Goal: Transaction & Acquisition: Download file/media

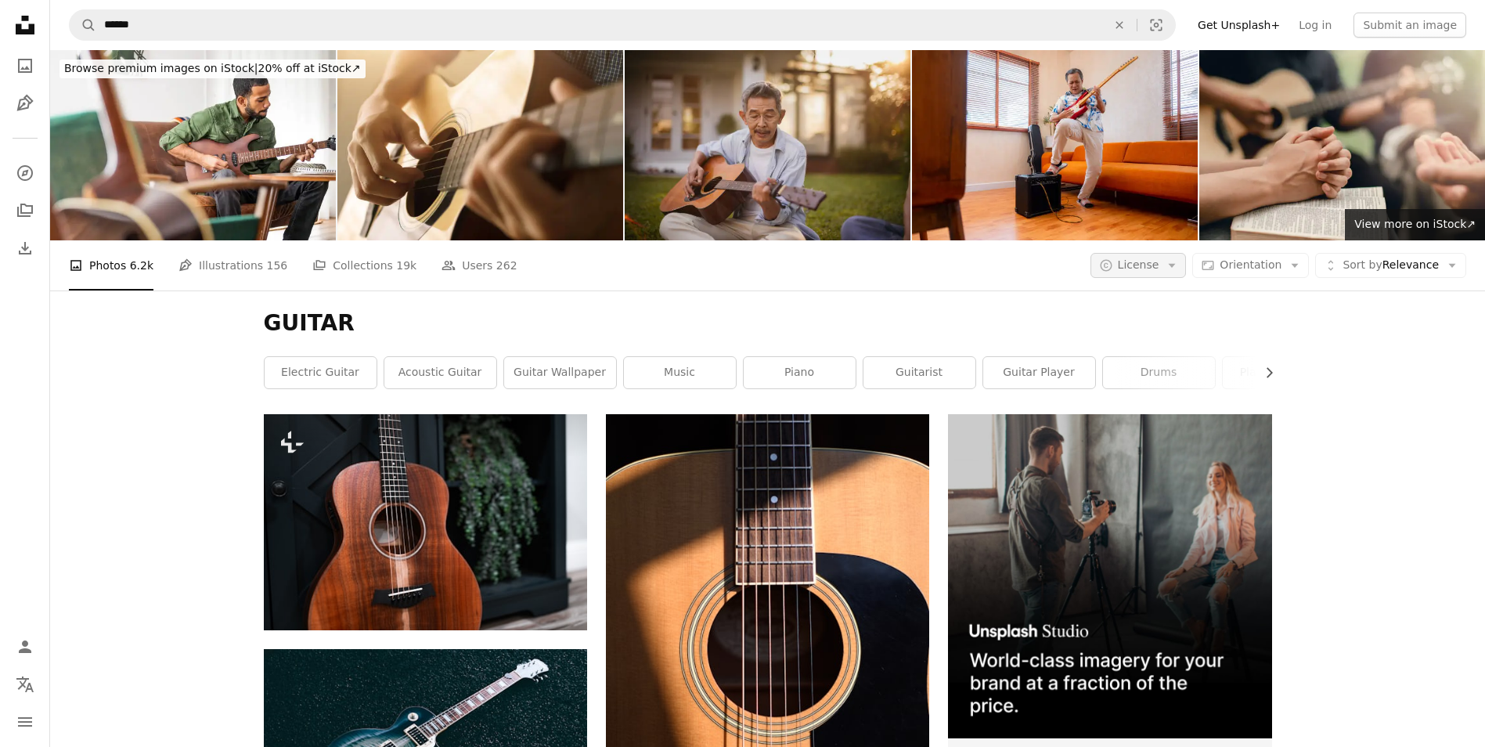
click at [1147, 266] on span "License" at bounding box center [1139, 264] width 42 height 13
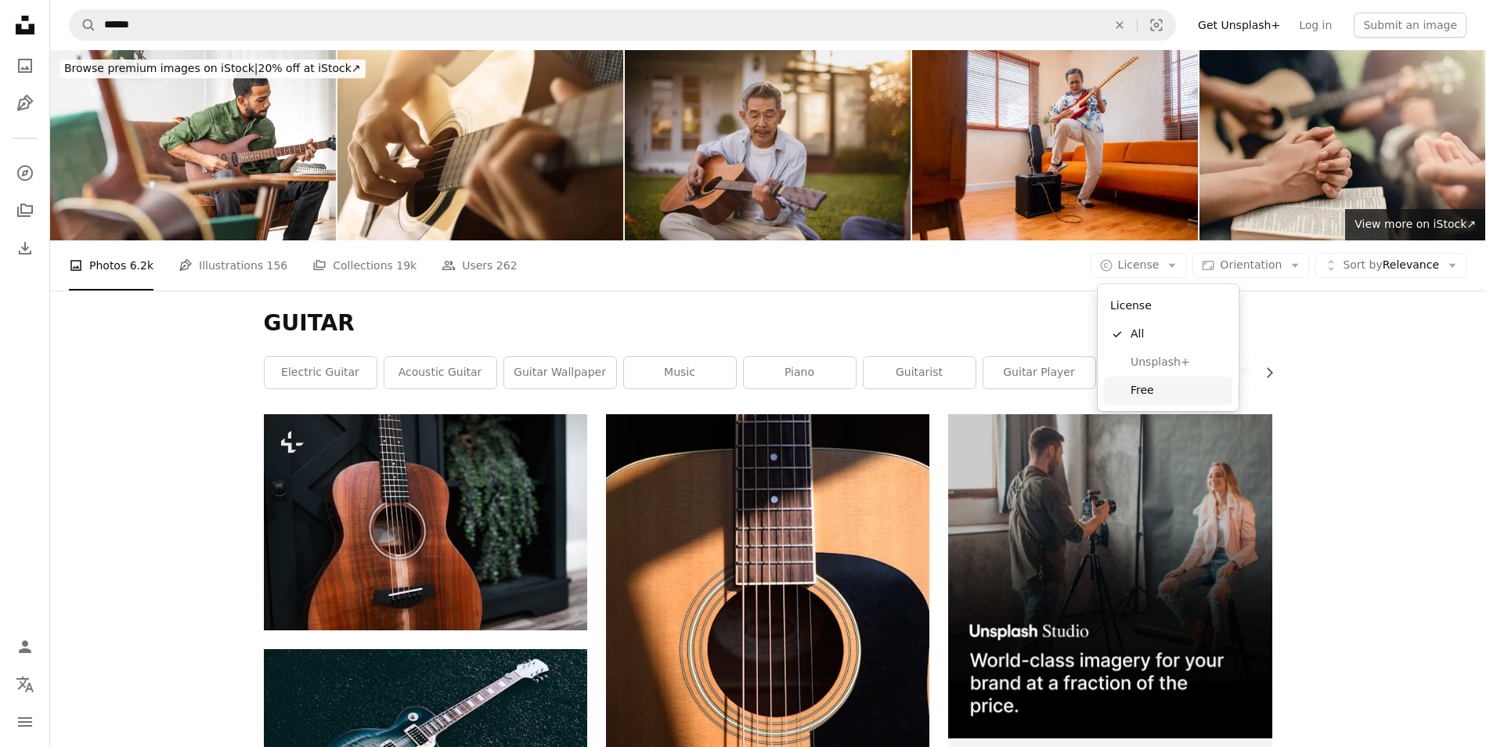
click at [1155, 390] on span "Free" at bounding box center [1179, 391] width 96 height 16
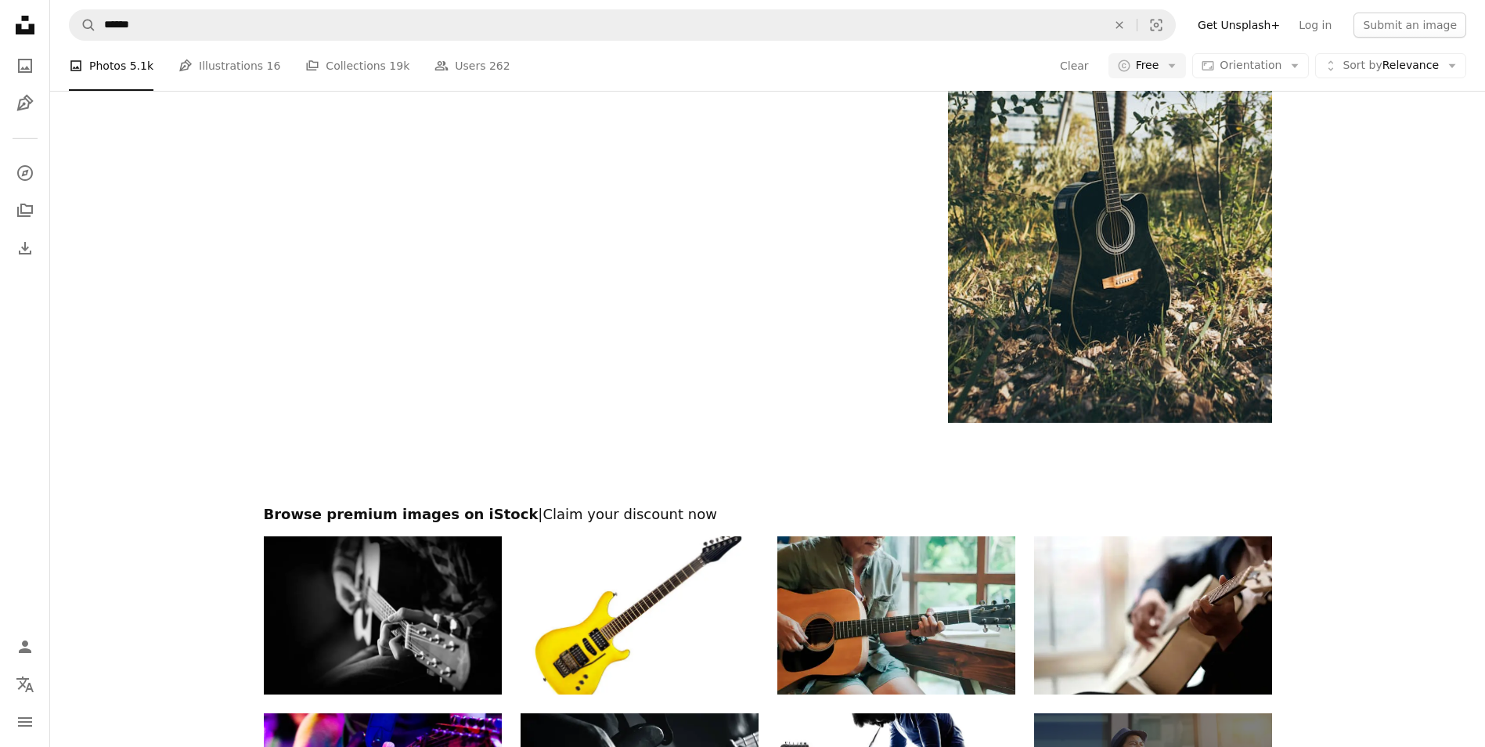
scroll to position [3550, 0]
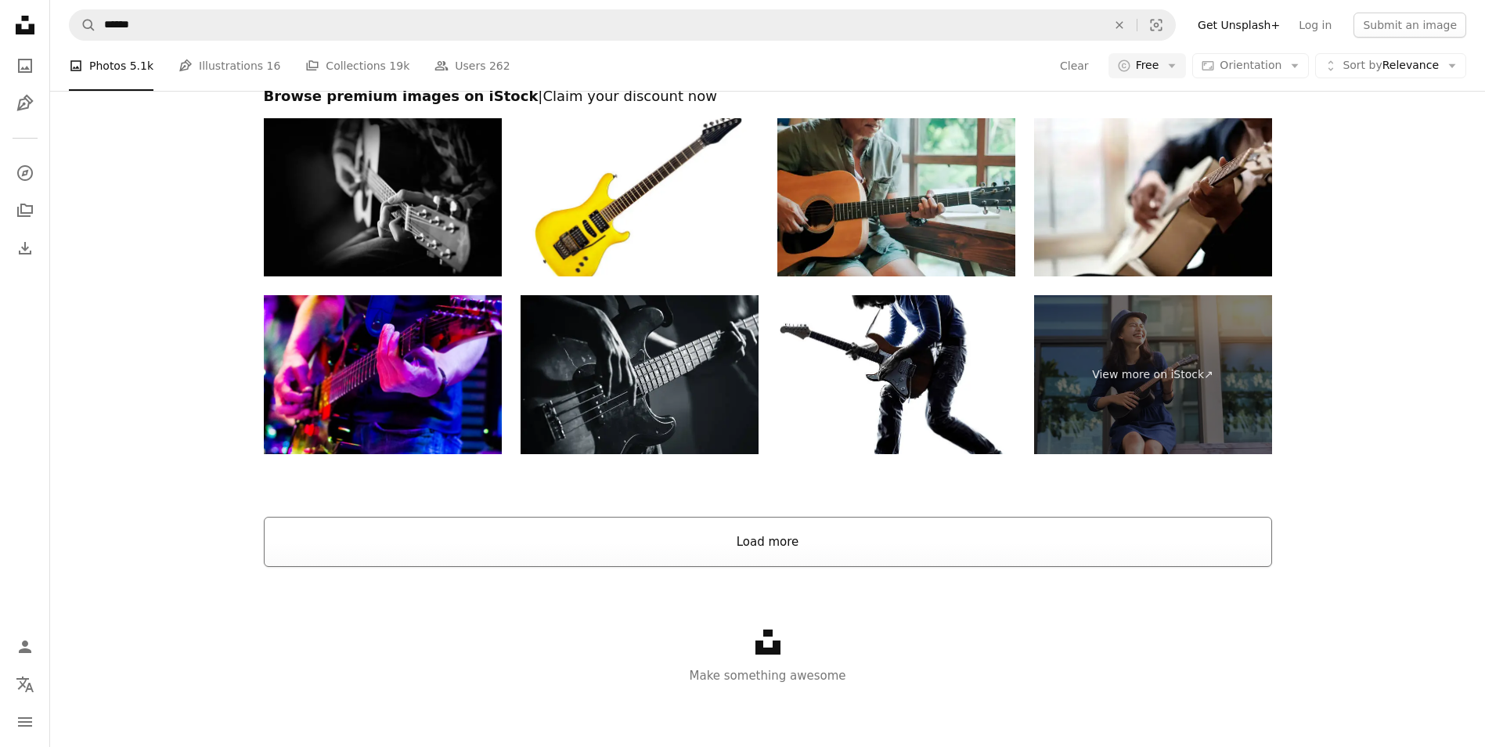
click at [835, 549] on button "Load more" at bounding box center [768, 542] width 1009 height 50
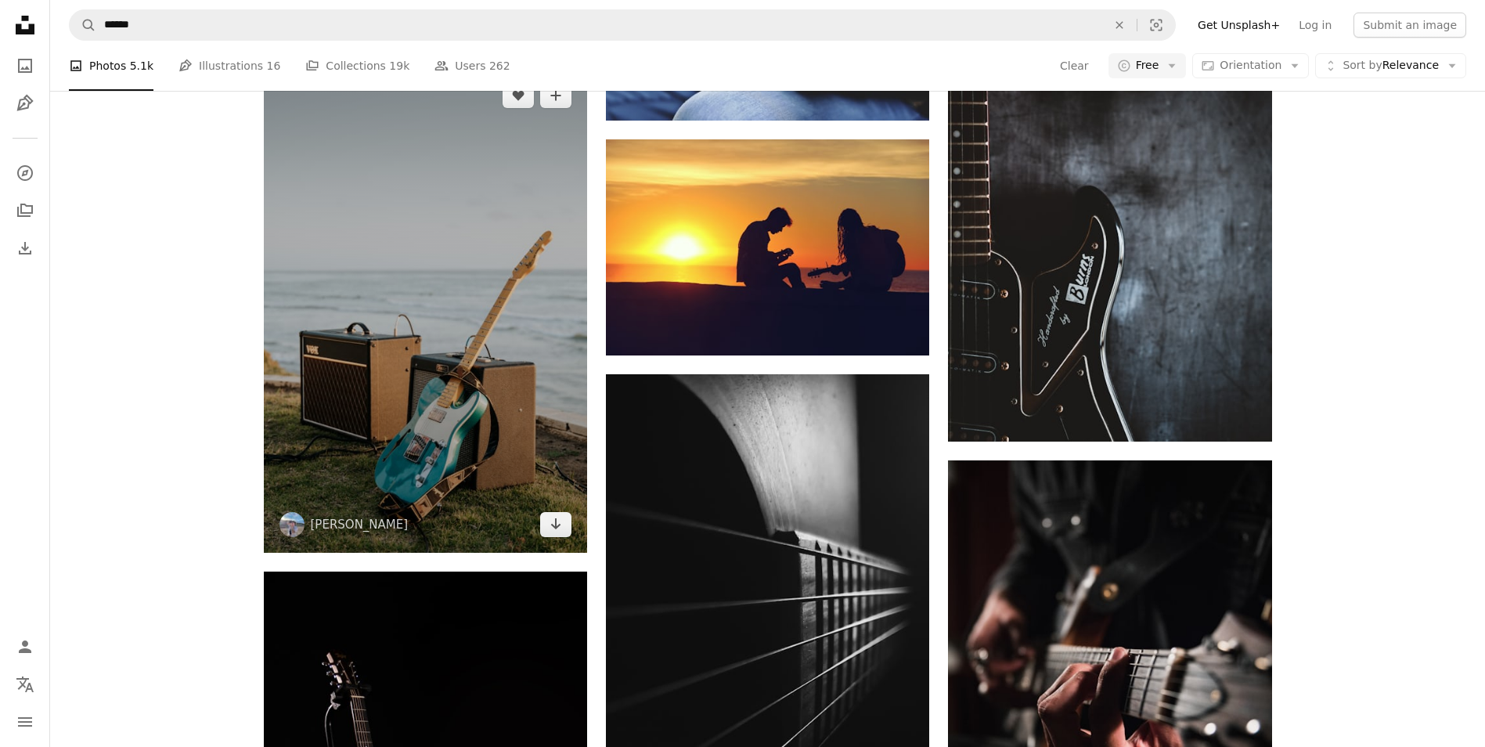
scroll to position [5195, 0]
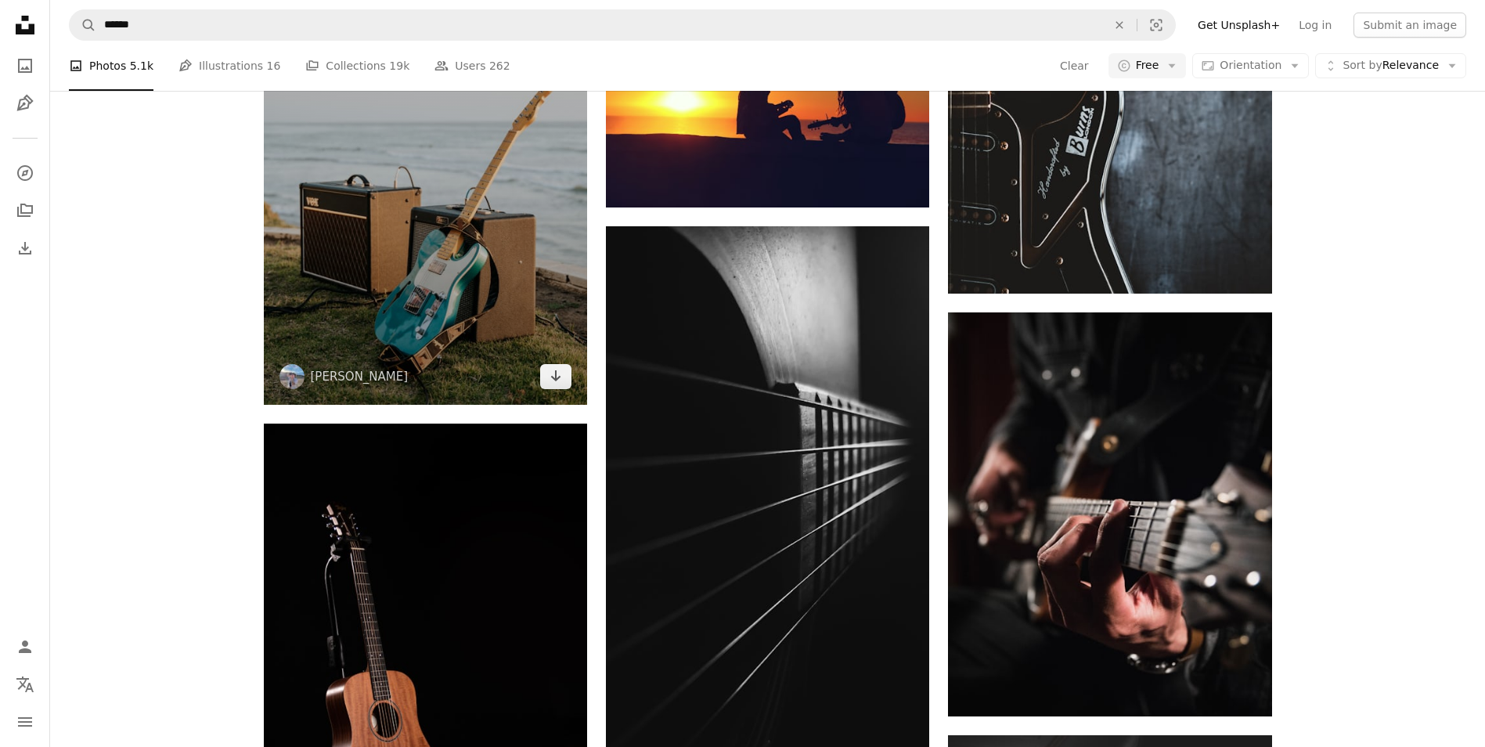
click at [427, 212] on img at bounding box center [425, 161] width 323 height 485
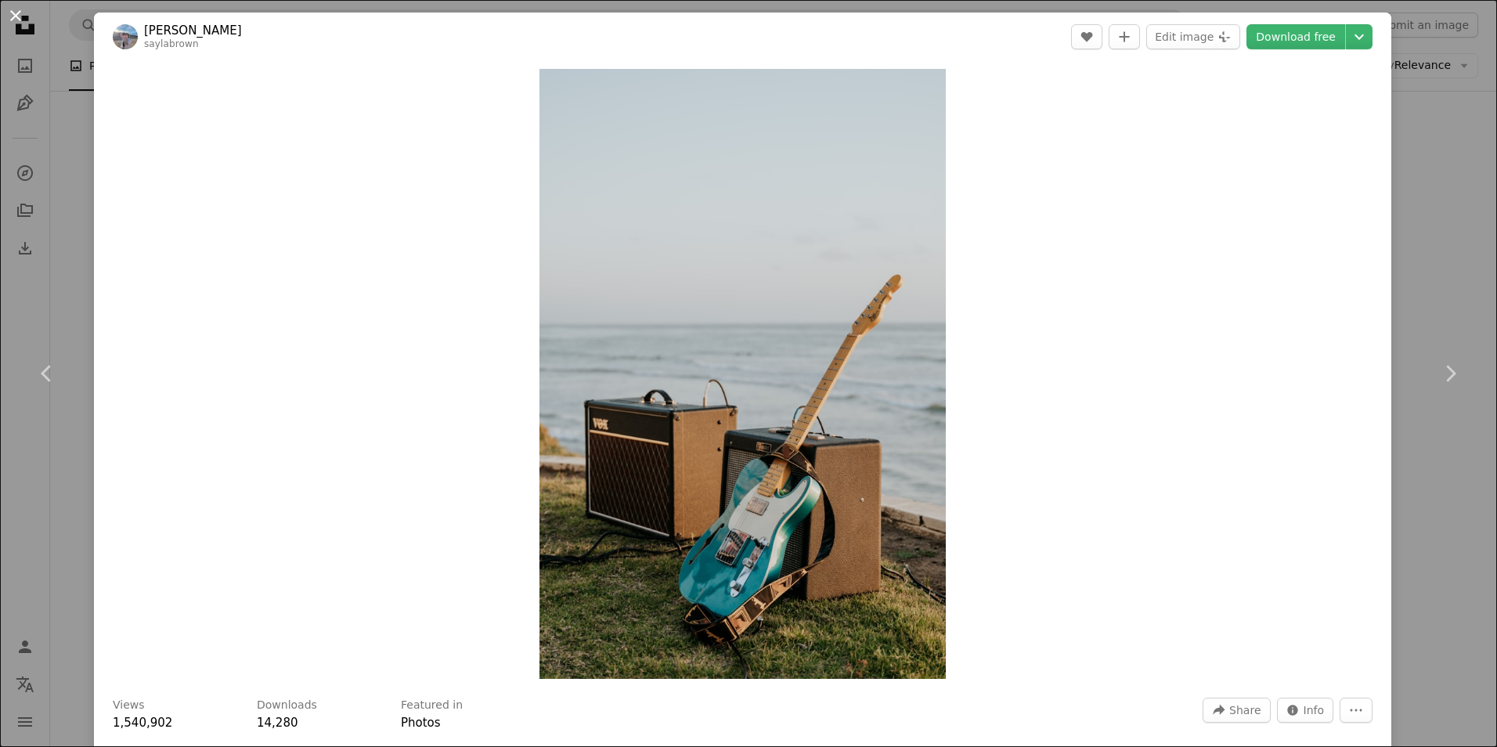
click at [25, 24] on button "An X shape" at bounding box center [15, 15] width 19 height 19
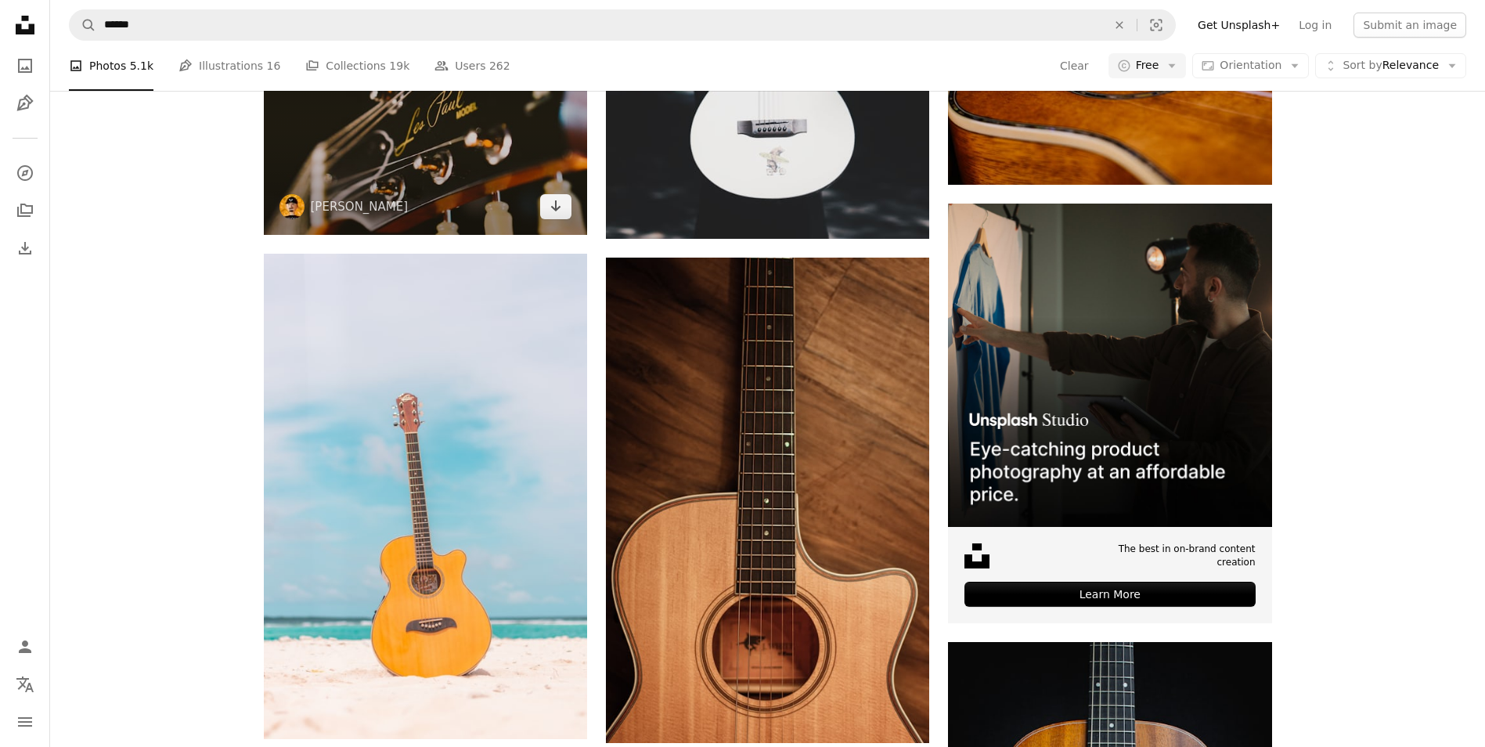
scroll to position [7152, 0]
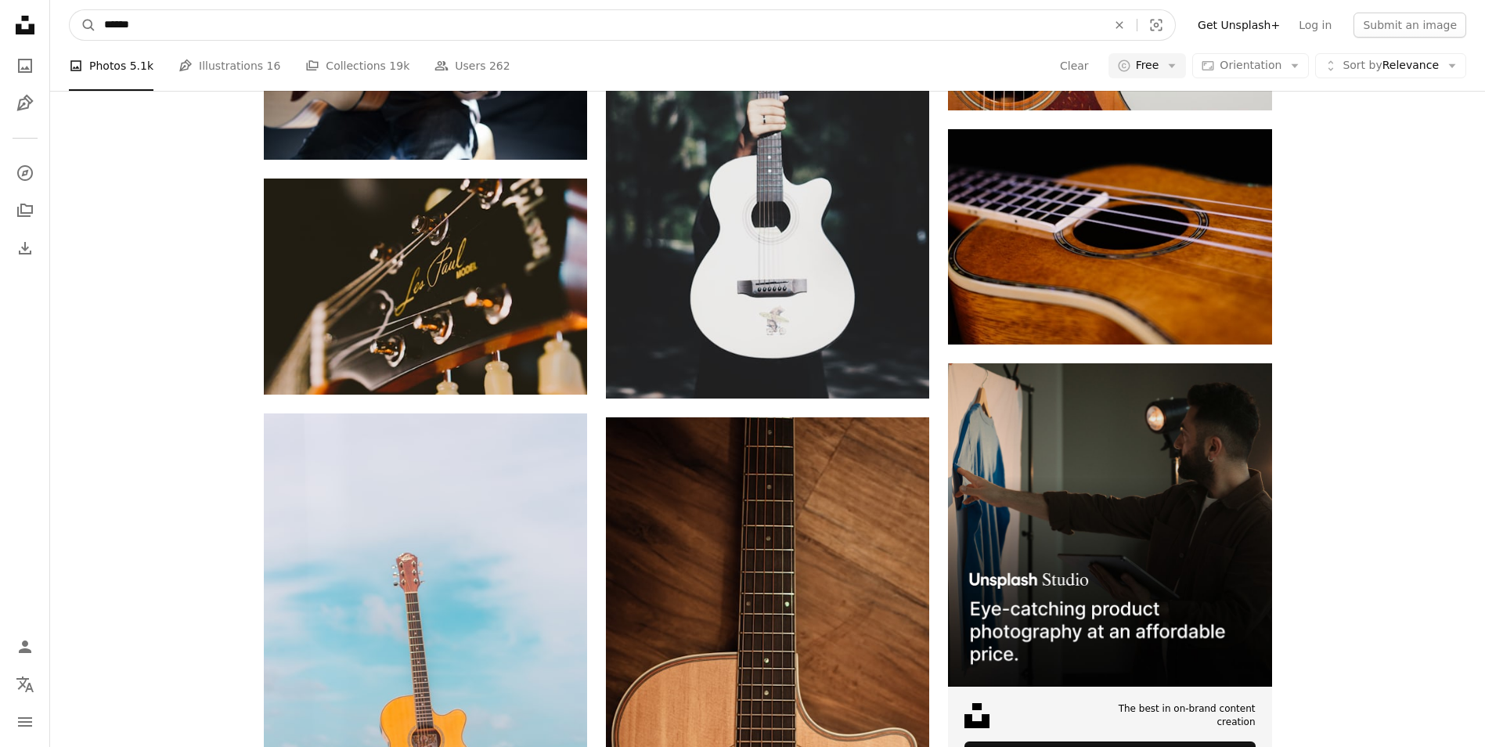
drag, startPoint x: 179, startPoint y: 18, endPoint x: 0, endPoint y: -7, distance: 180.3
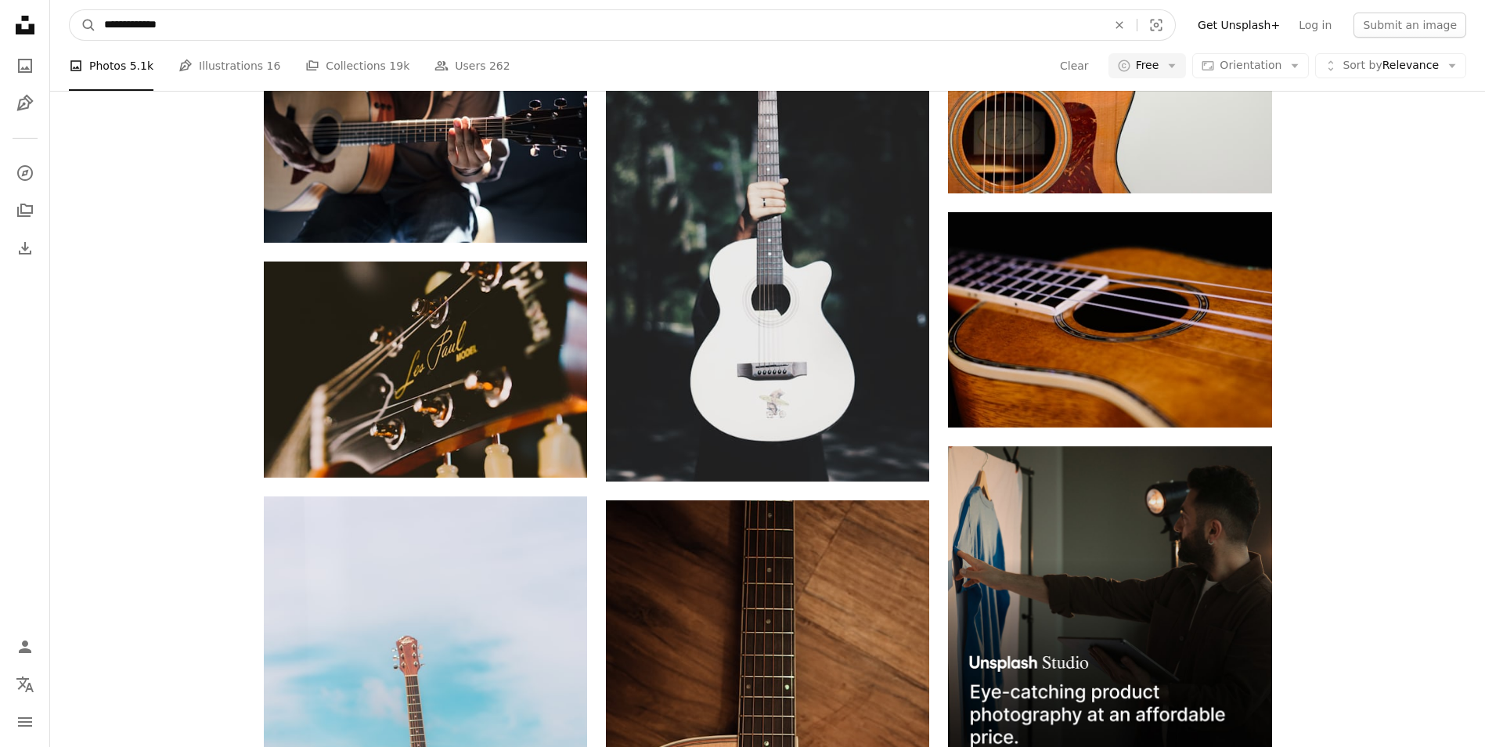
type input "**********"
click button "A magnifying glass" at bounding box center [83, 25] width 27 height 30
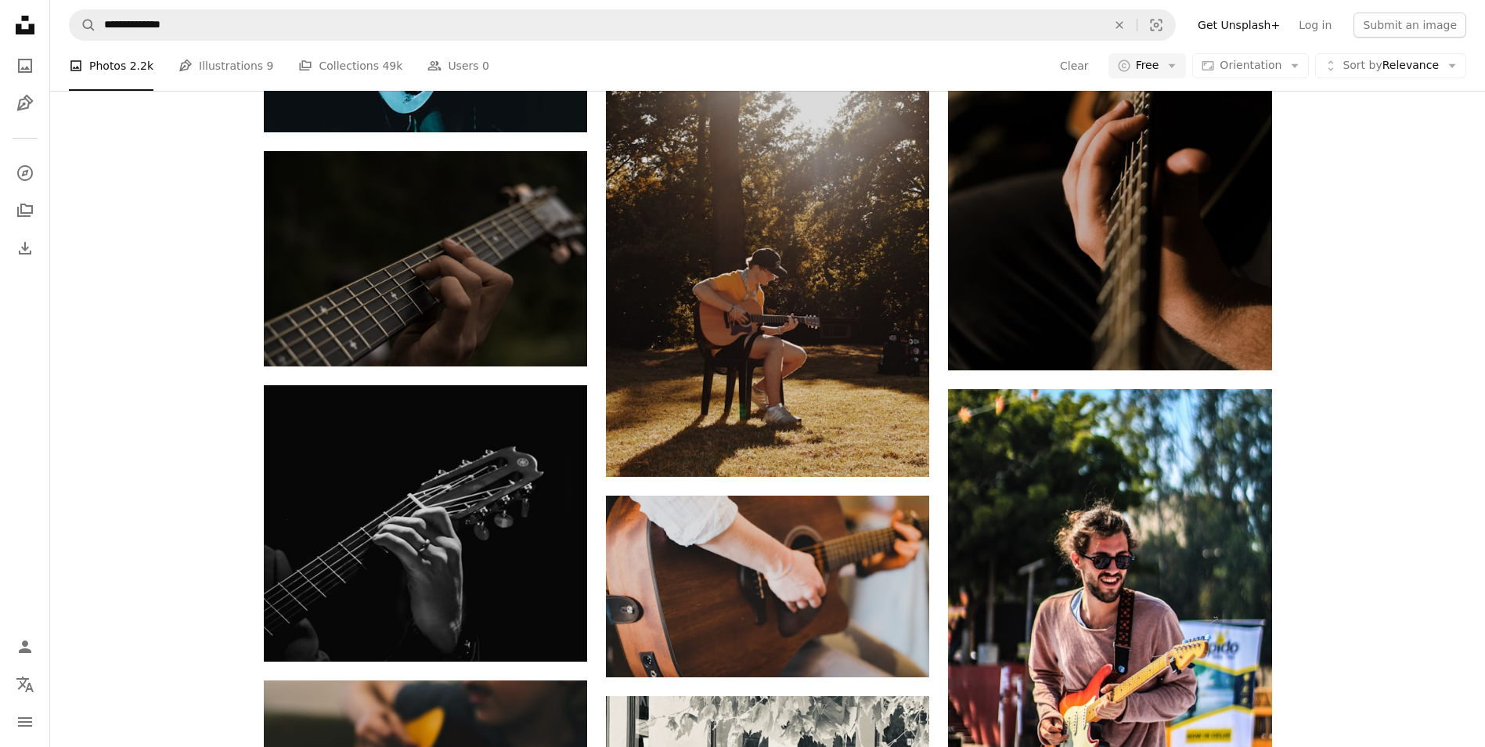
scroll to position [1801, 0]
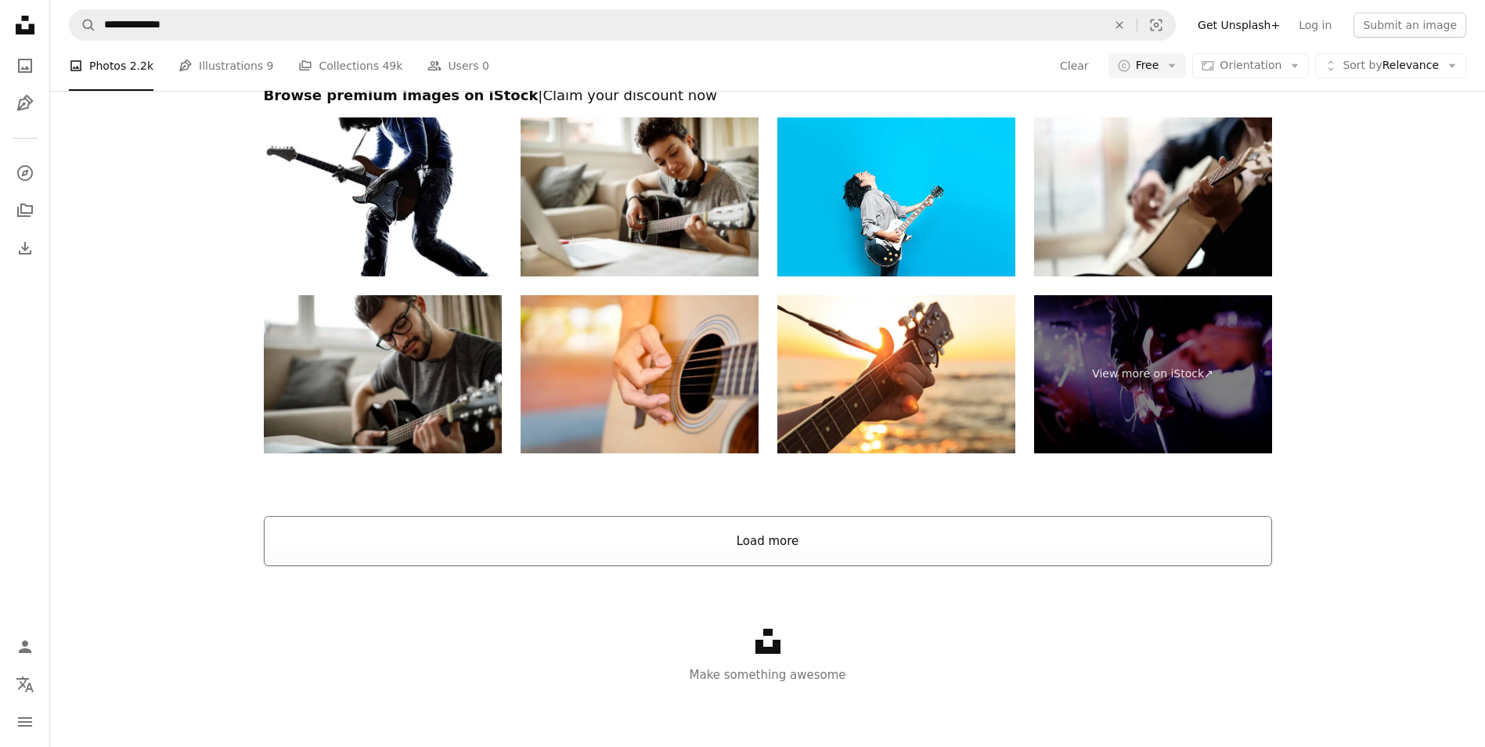
click at [728, 561] on button "Load more" at bounding box center [768, 541] width 1009 height 50
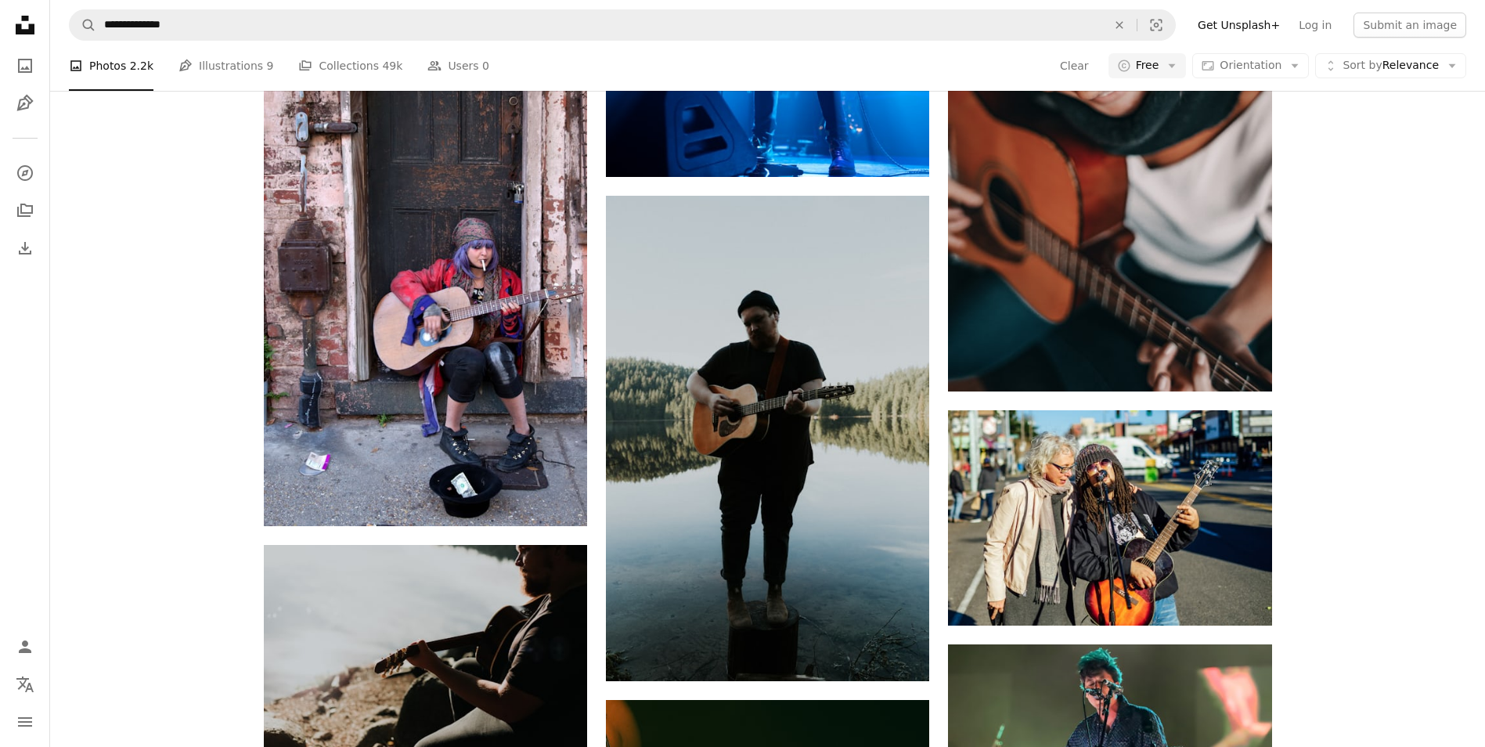
scroll to position [19147, 0]
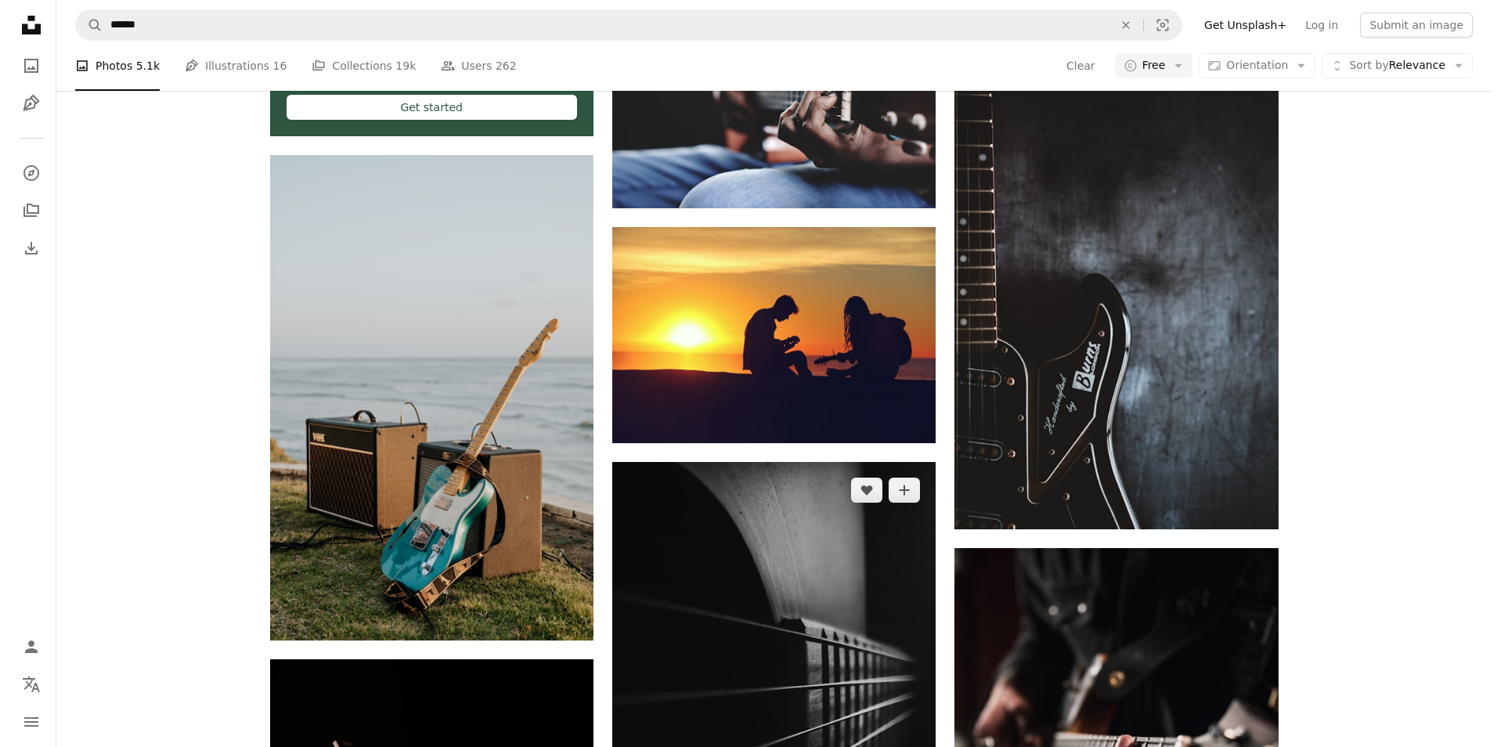
scroll to position [4798, 0]
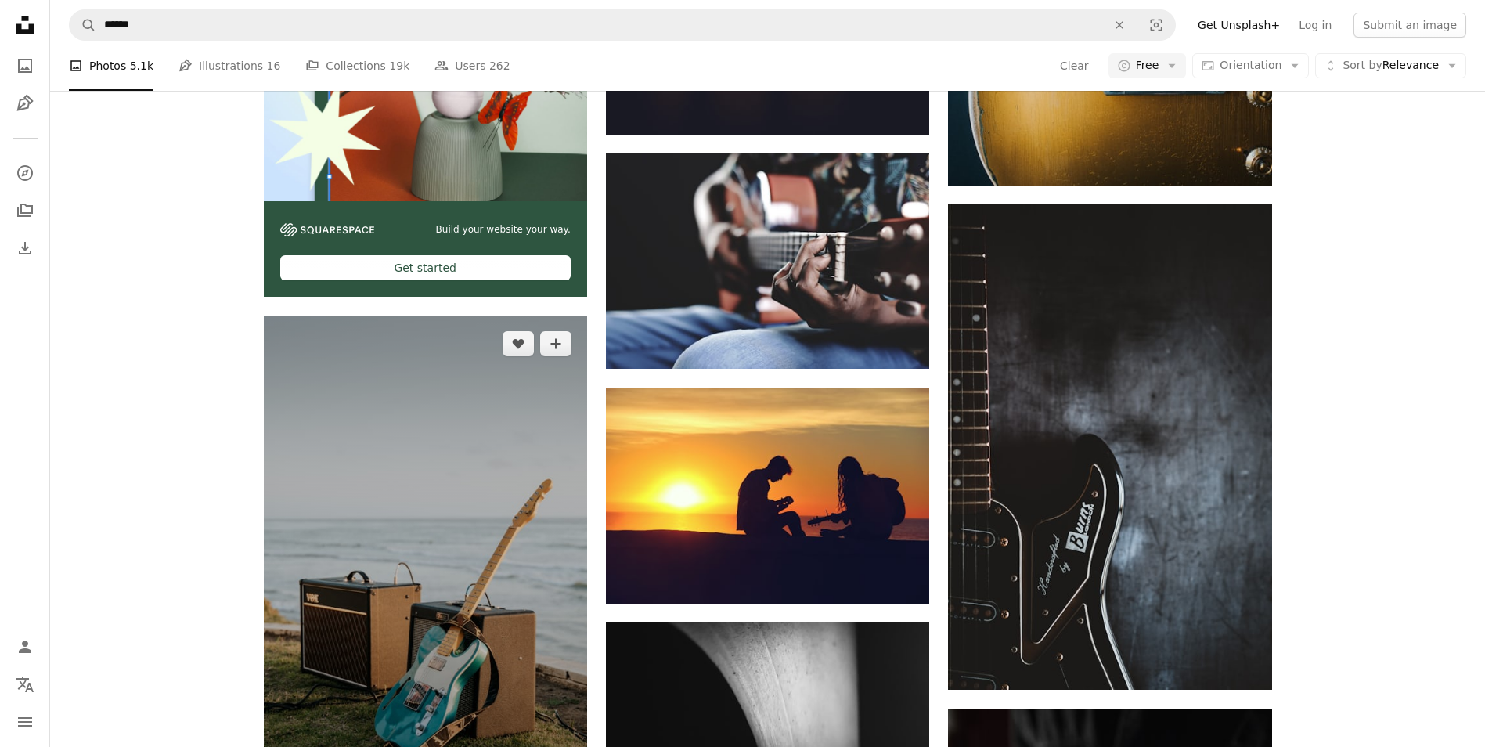
click at [426, 418] on img at bounding box center [425, 558] width 323 height 485
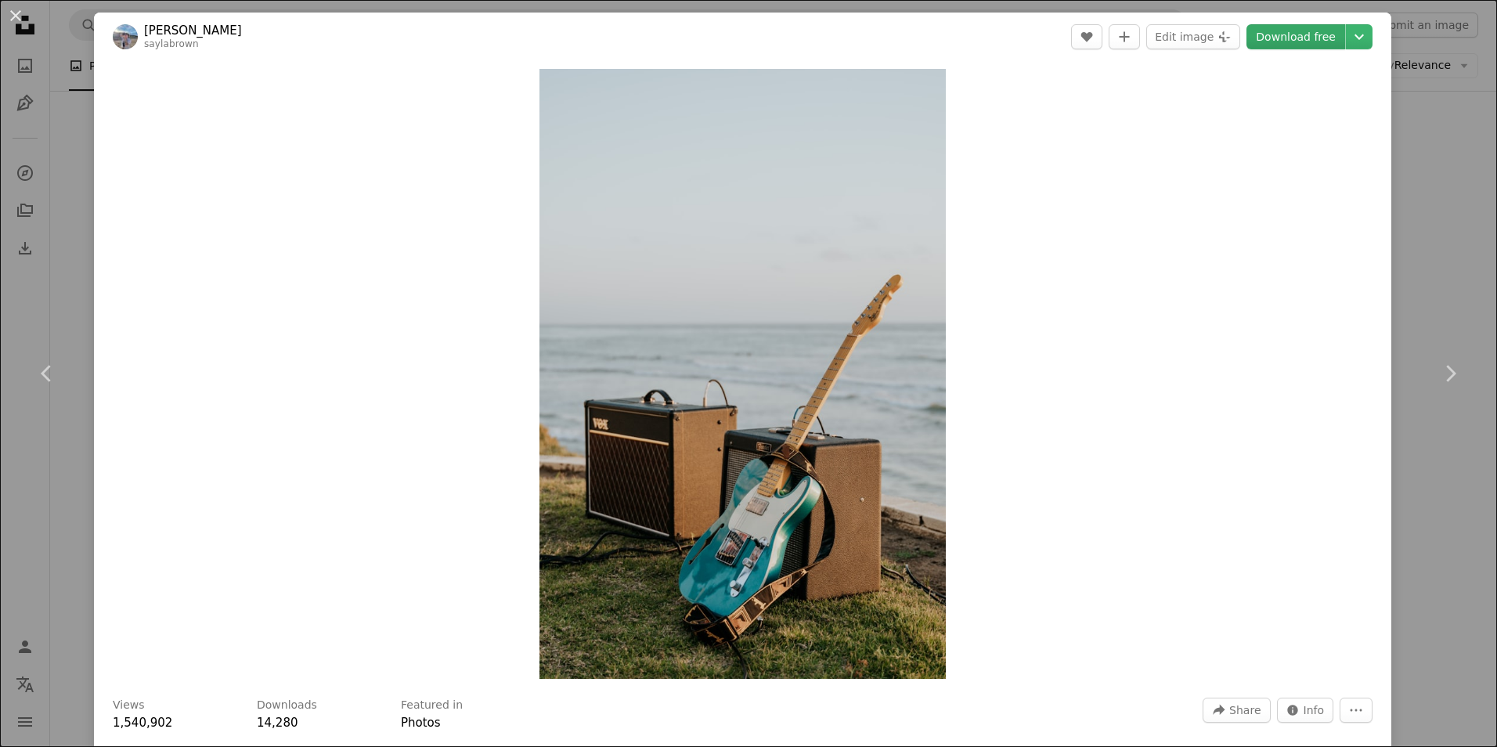
click at [1294, 38] on link "Download free" at bounding box center [1296, 36] width 99 height 25
